Goal: Navigation & Orientation: Find specific page/section

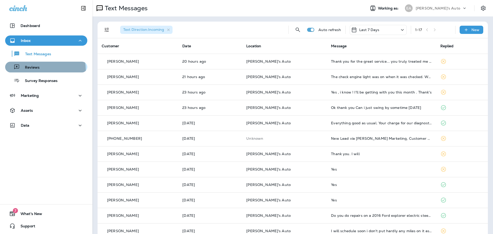
click at [40, 70] on div "Reviews" at bounding box center [46, 67] width 78 height 8
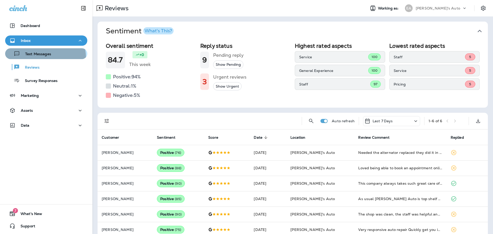
click at [34, 59] on button "Text Messages" at bounding box center [46, 53] width 82 height 11
